Goal: Register for event/course

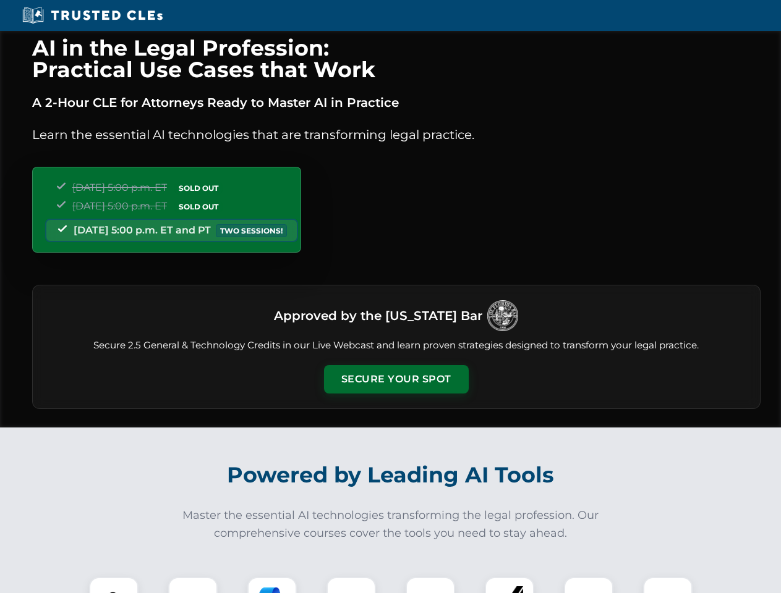
click at [396, 379] on button "Secure Your Spot" at bounding box center [396, 379] width 145 height 28
click at [114, 585] on img at bounding box center [114, 602] width 36 height 36
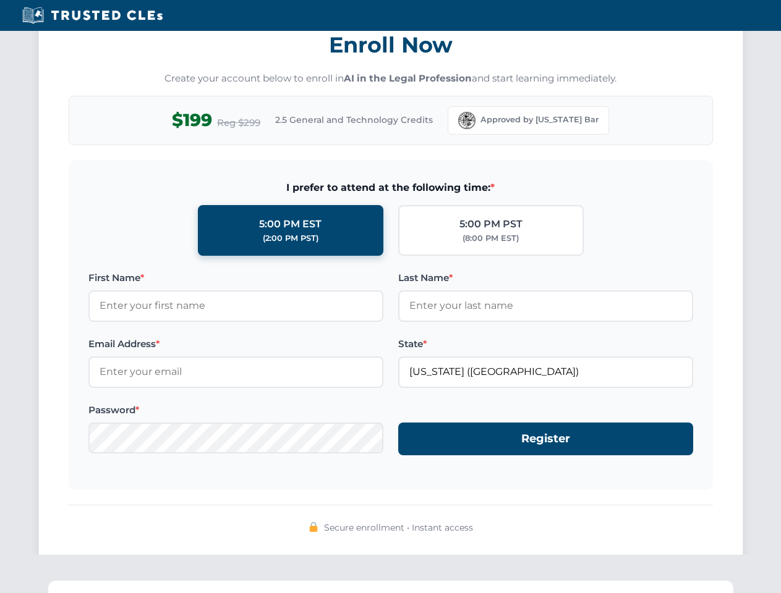
scroll to position [1213, 0]
